Goal: Task Accomplishment & Management: Use online tool/utility

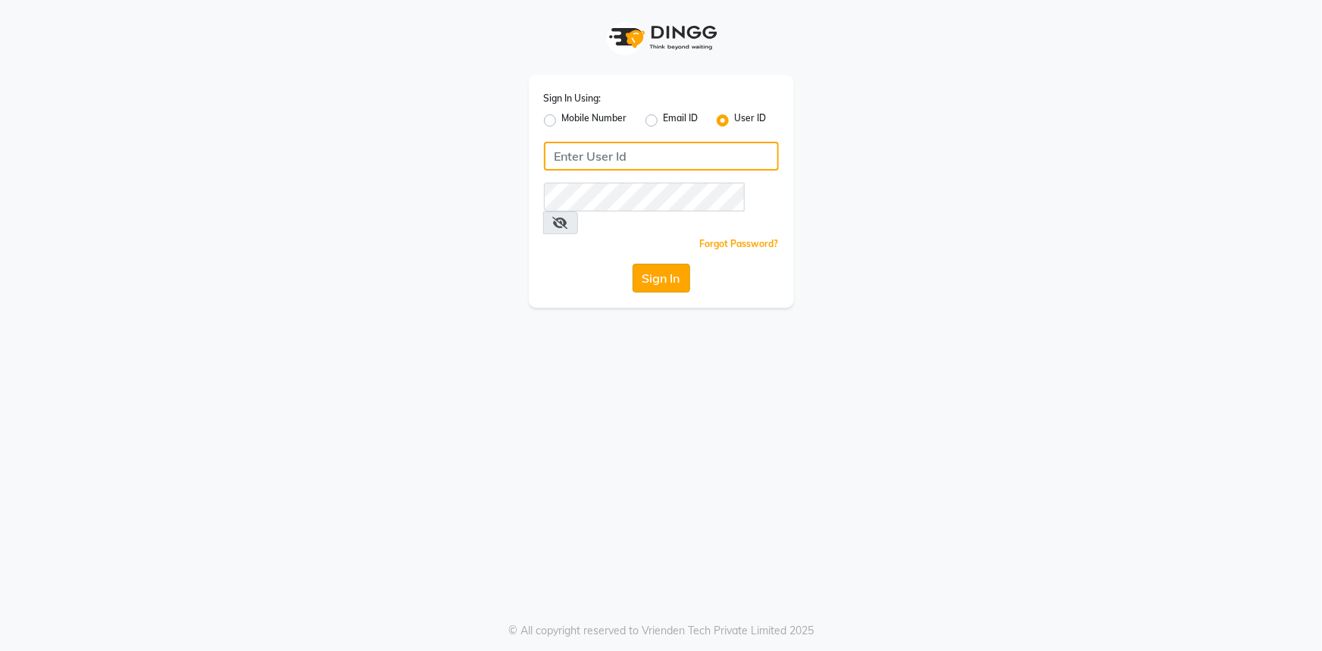
type input "e1395-01"
click at [659, 264] on button "Sign In" at bounding box center [662, 278] width 58 height 29
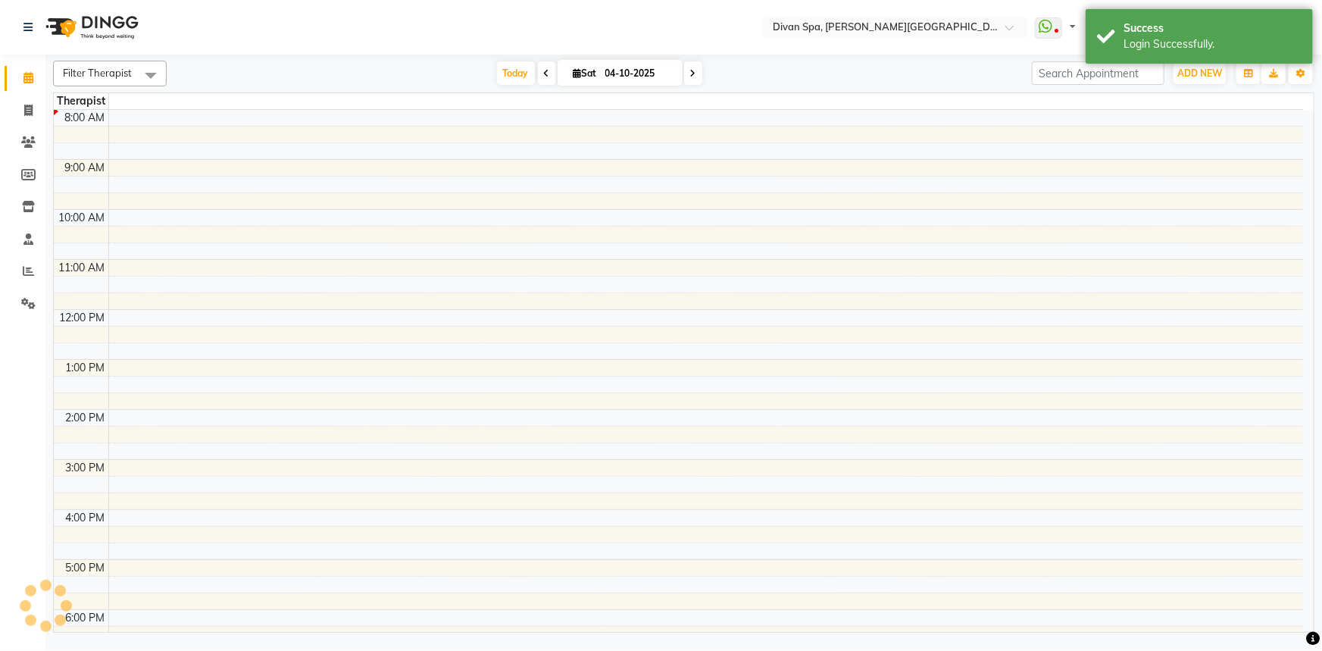
select select "en"
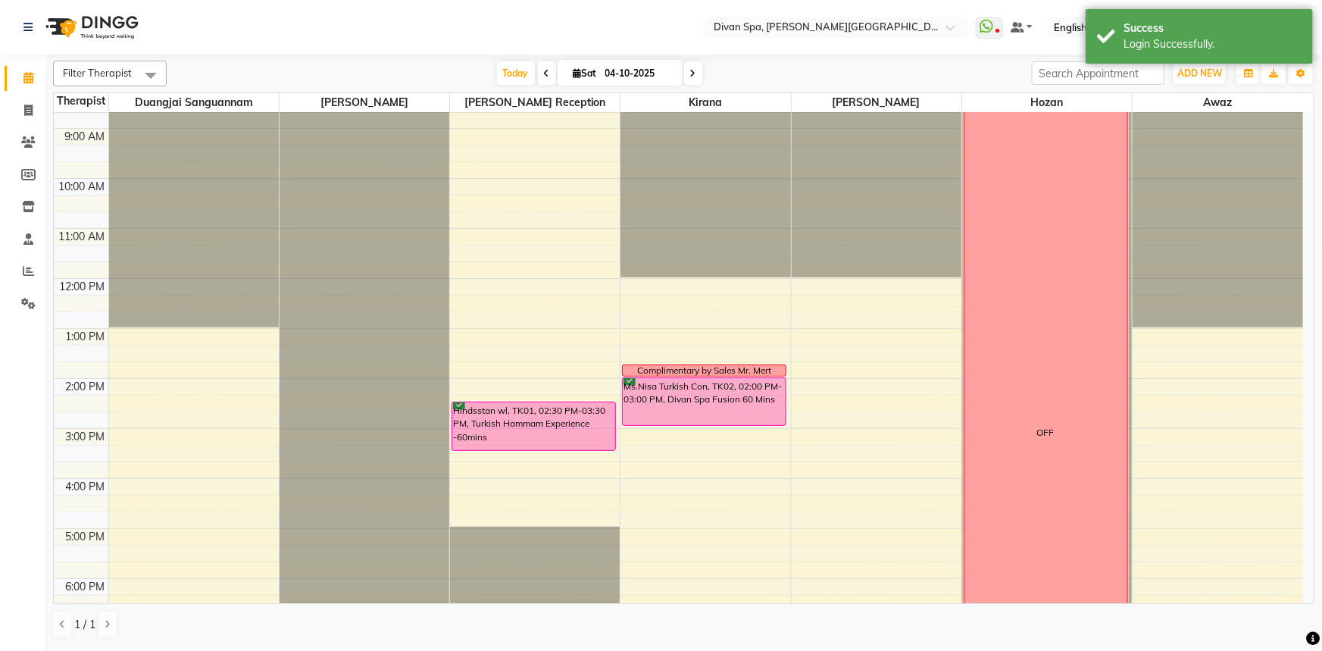
scroll to position [137, 0]
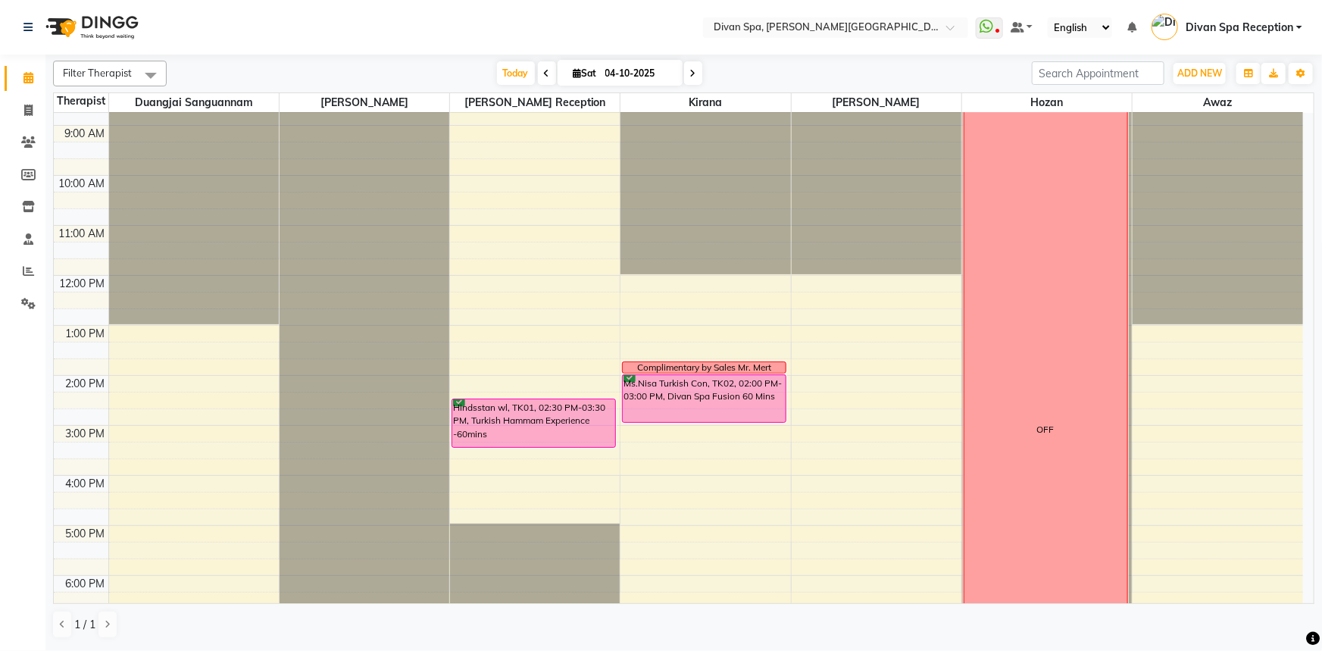
click at [544, 77] on icon at bounding box center [547, 73] width 6 height 9
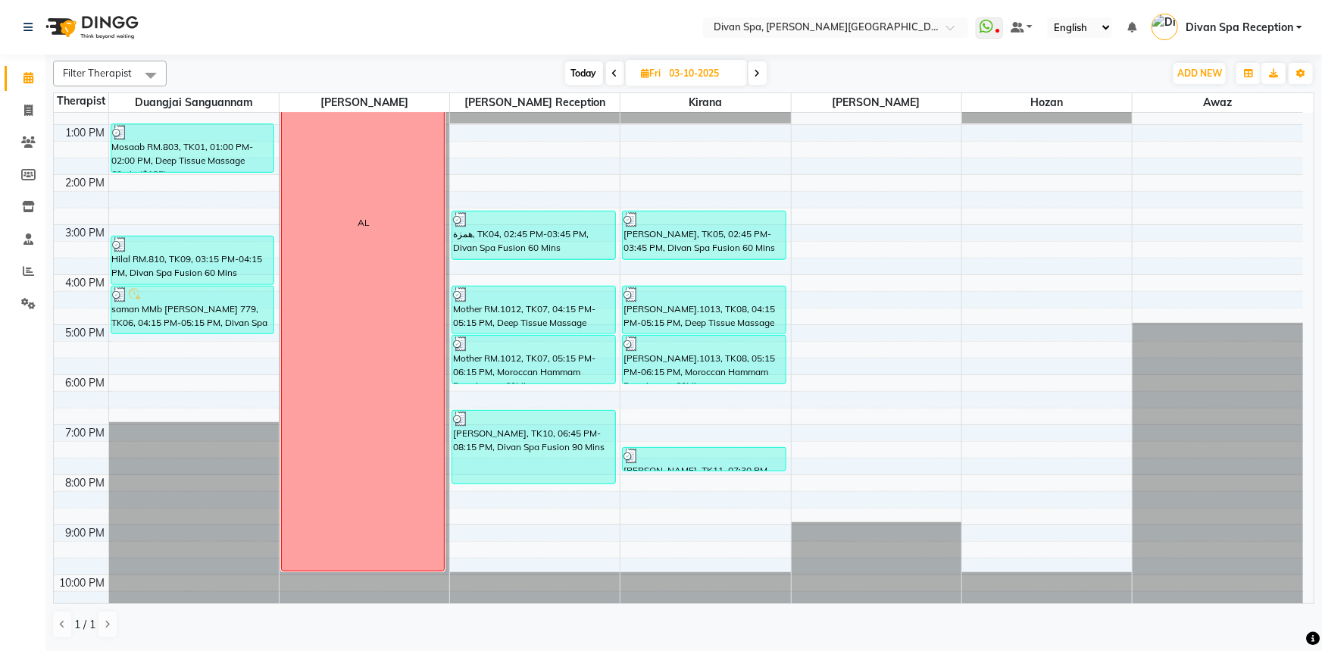
scroll to position [355, 0]
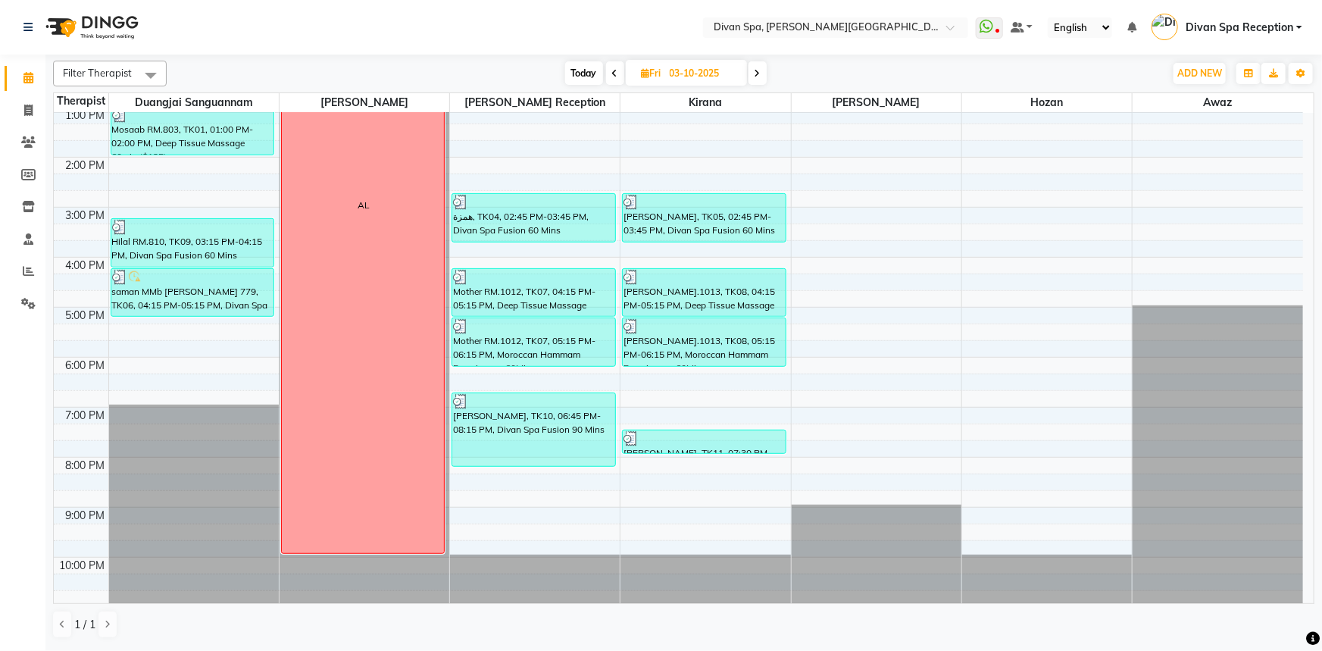
click at [756, 70] on icon at bounding box center [758, 73] width 6 height 9
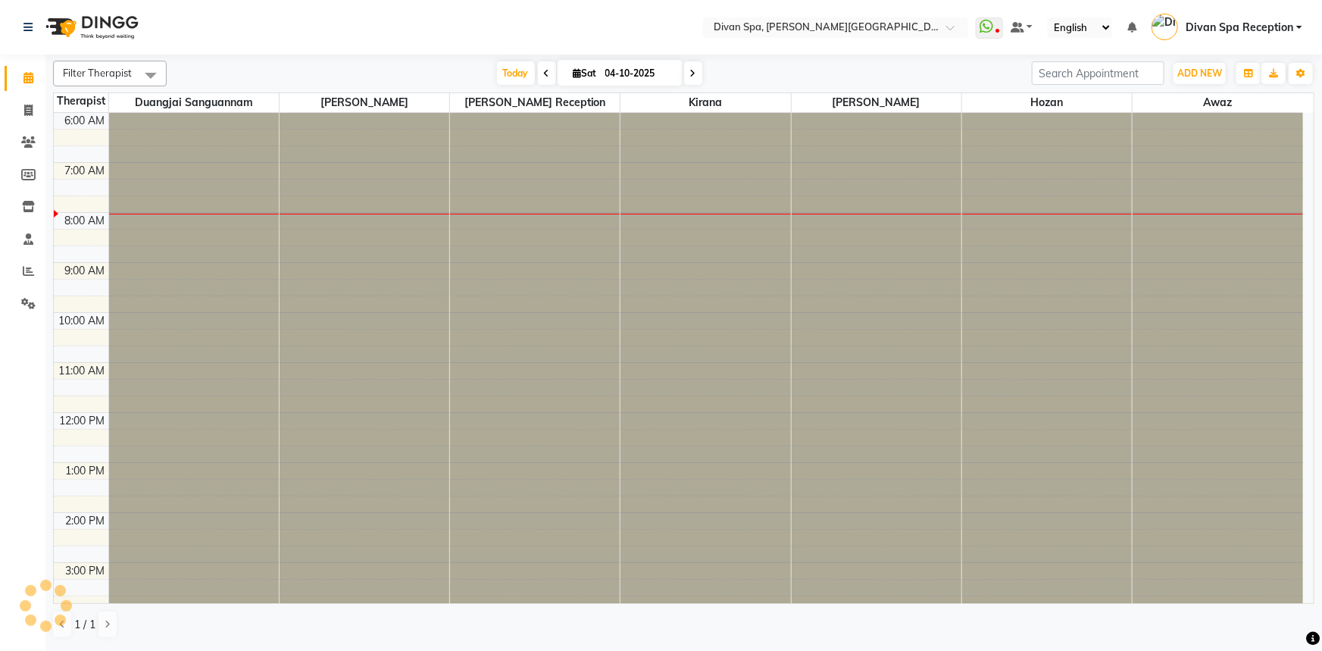
scroll to position [100, 0]
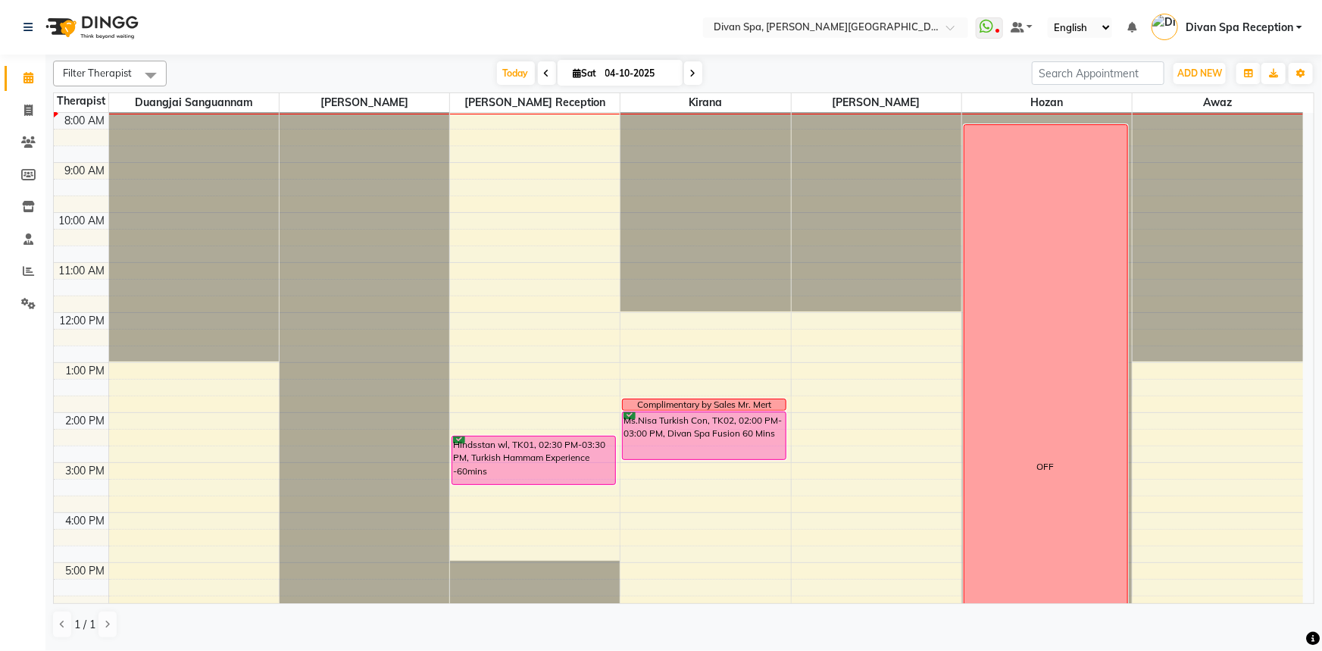
click at [692, 69] on icon at bounding box center [693, 73] width 6 height 9
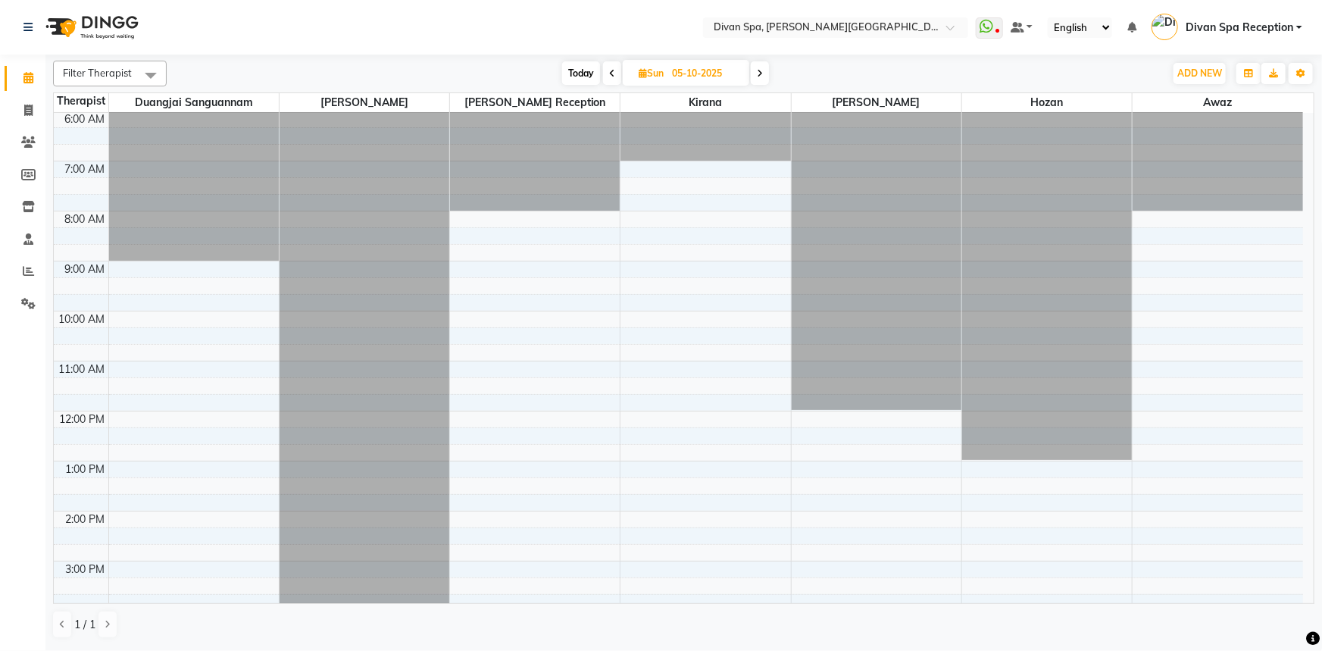
scroll to position [0, 0]
click at [584, 71] on span "Today" at bounding box center [581, 72] width 38 height 23
type input "04-10-2025"
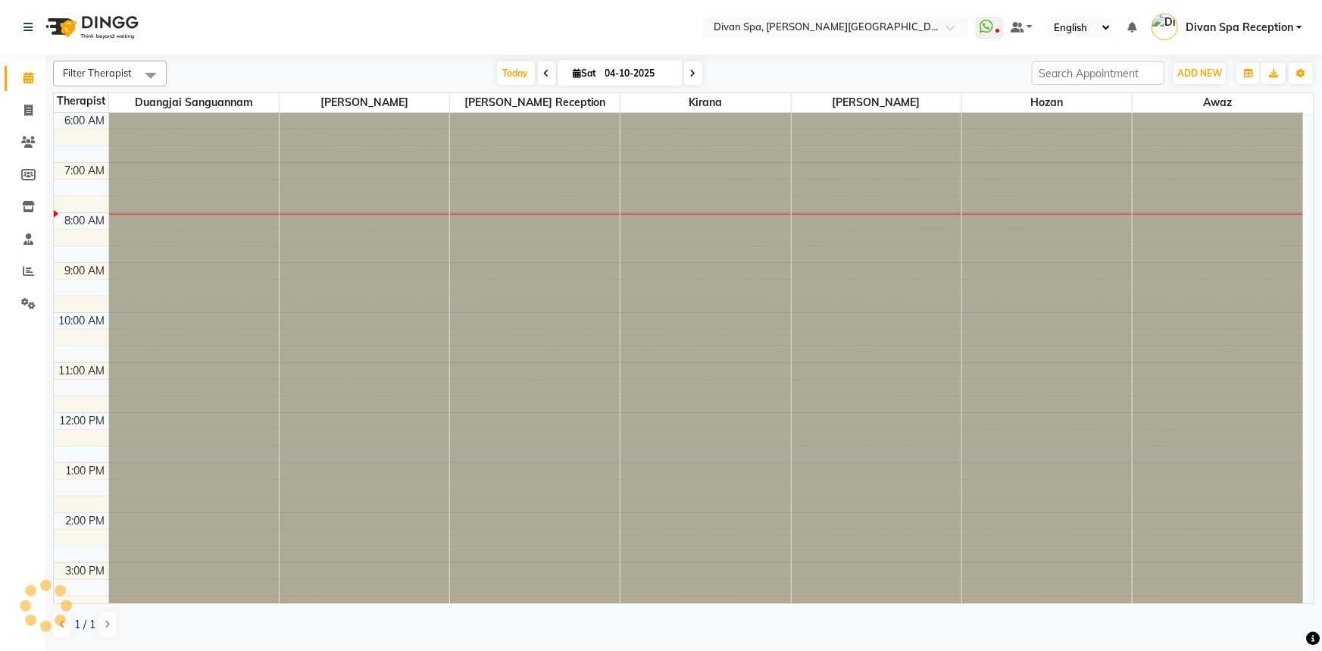
scroll to position [100, 0]
